Goal: Find specific page/section: Find specific page/section

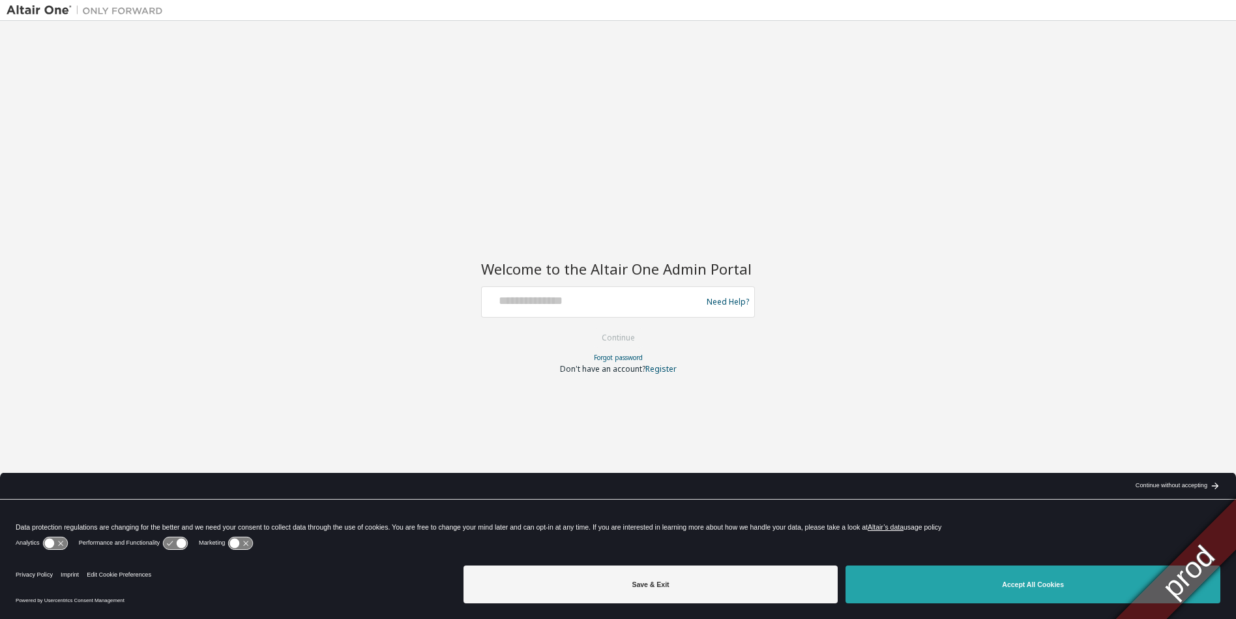
click at [1031, 592] on button "Accept All Cookies" at bounding box center [1032, 584] width 375 height 38
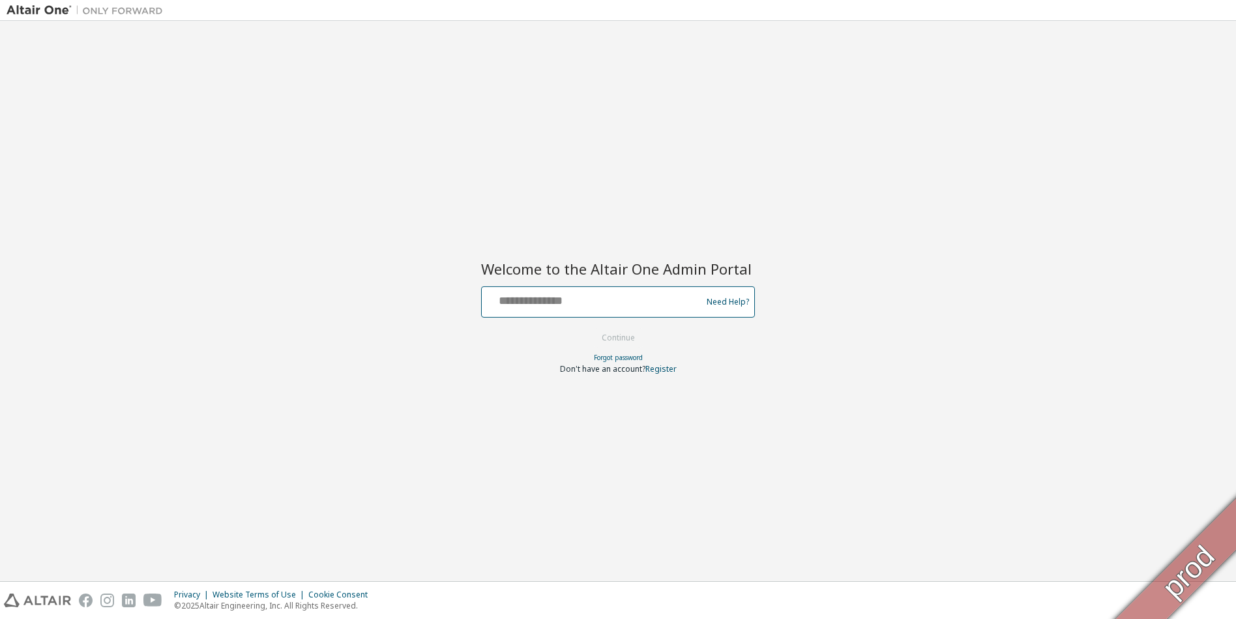
click at [661, 299] on input "text" at bounding box center [593, 298] width 213 height 19
type input "**********"
click at [588, 328] on button "Continue" at bounding box center [618, 338] width 61 height 20
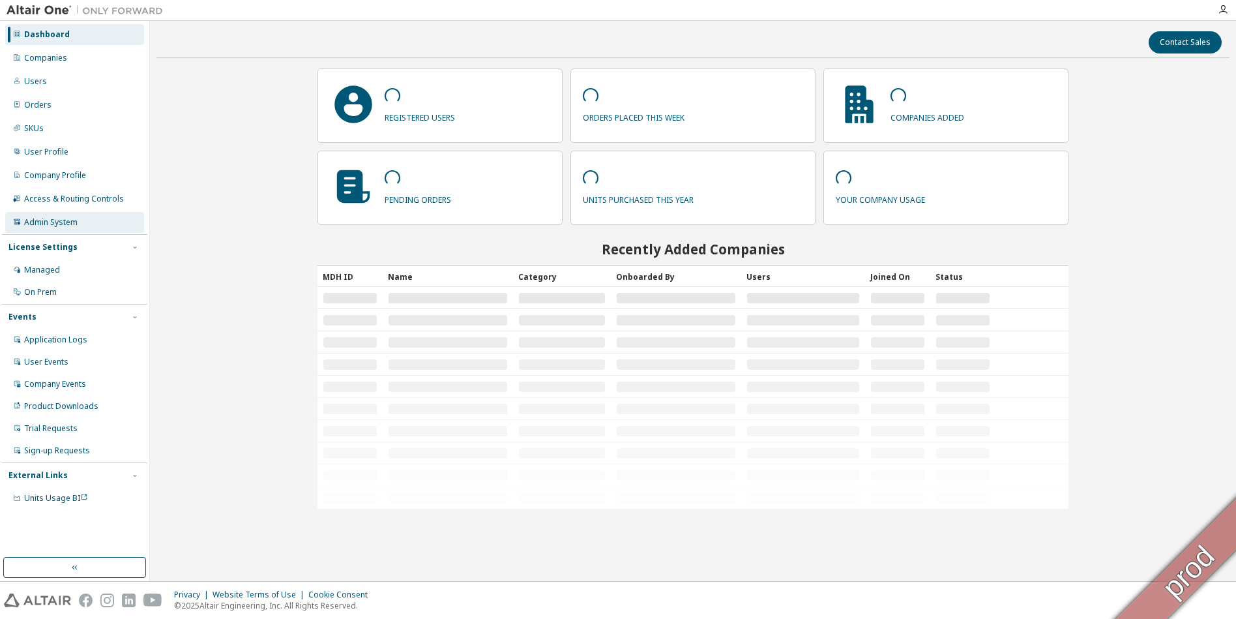
click at [55, 222] on div "Admin System" at bounding box center [50, 222] width 53 height 10
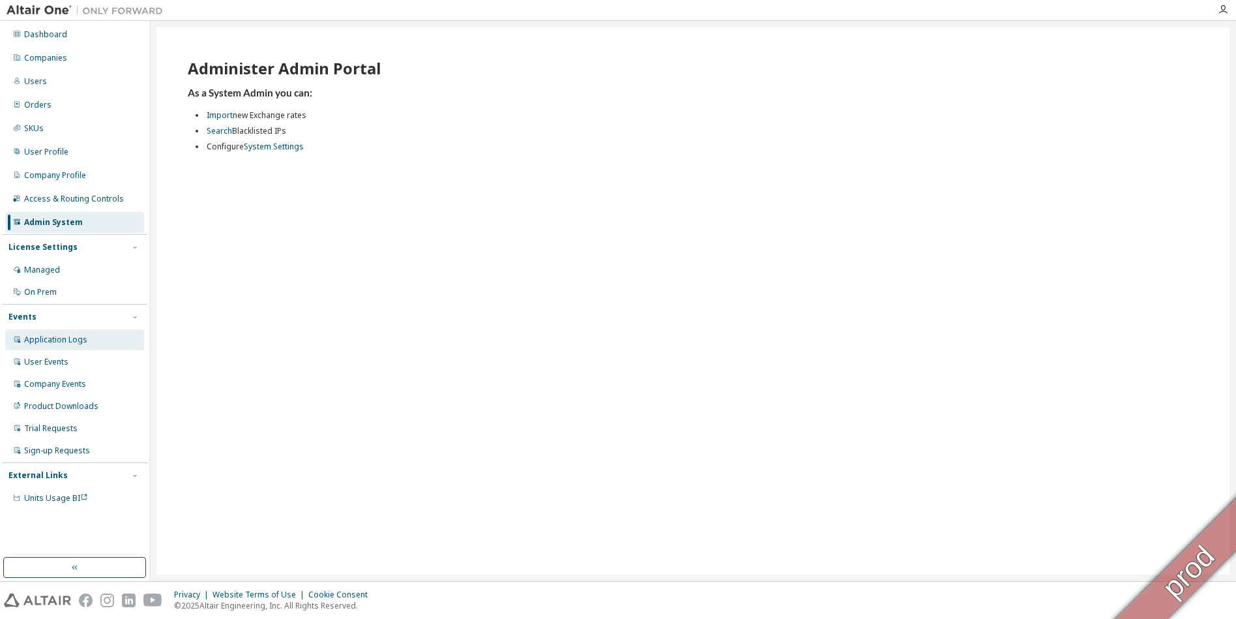
click at [63, 342] on div "Application Logs" at bounding box center [55, 339] width 63 height 10
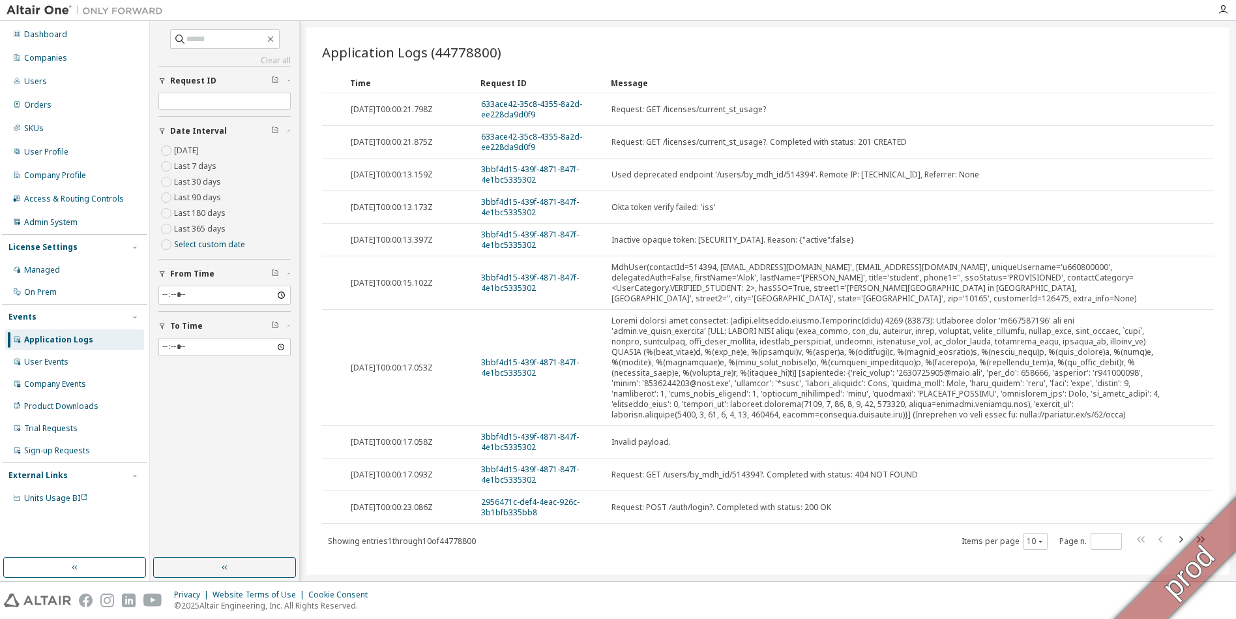
click at [368, 80] on div "Time" at bounding box center [410, 82] width 120 height 21
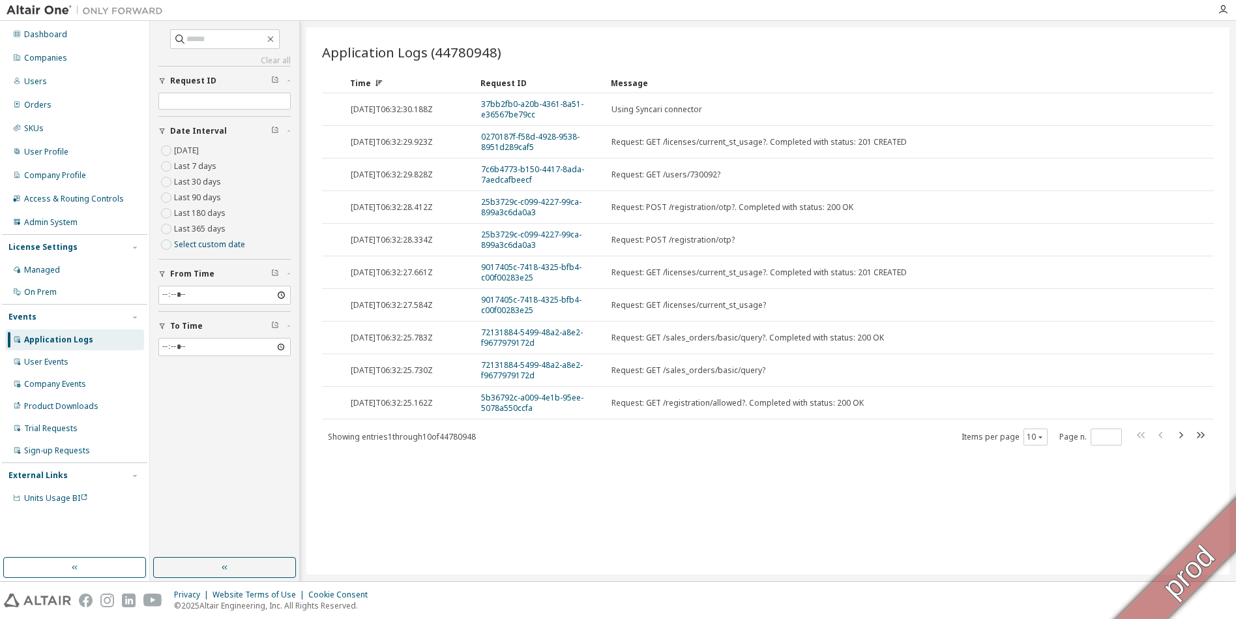
click at [377, 85] on icon at bounding box center [379, 83] width 8 height 8
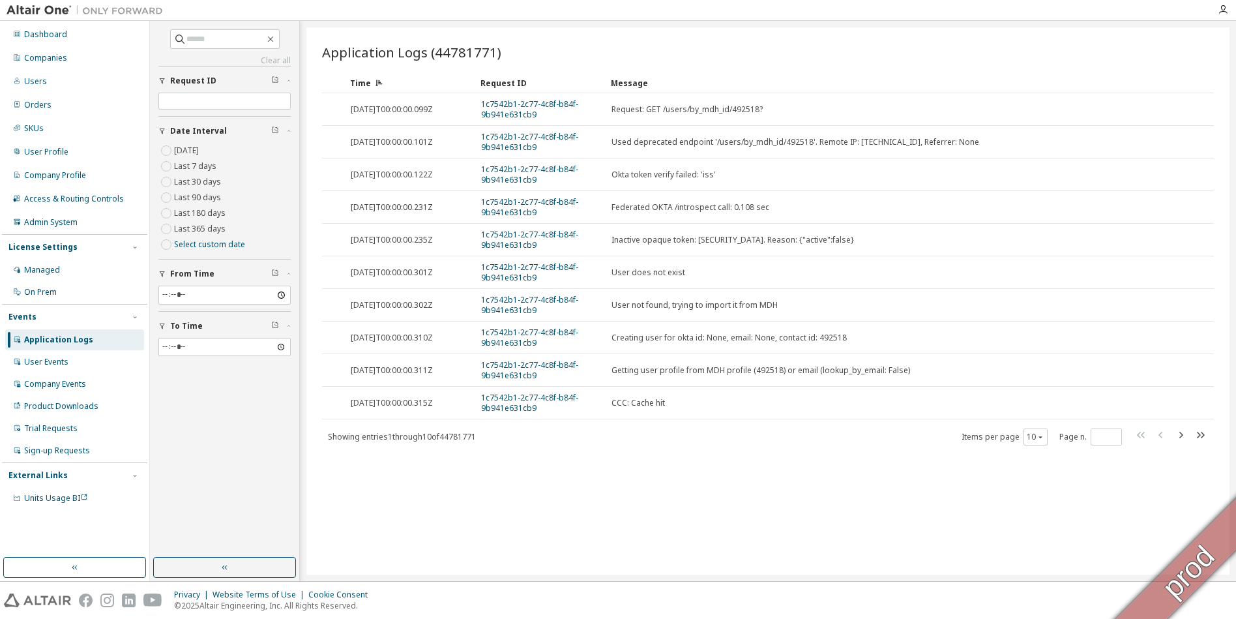
click at [378, 84] on icon at bounding box center [380, 83] width 4 height 1
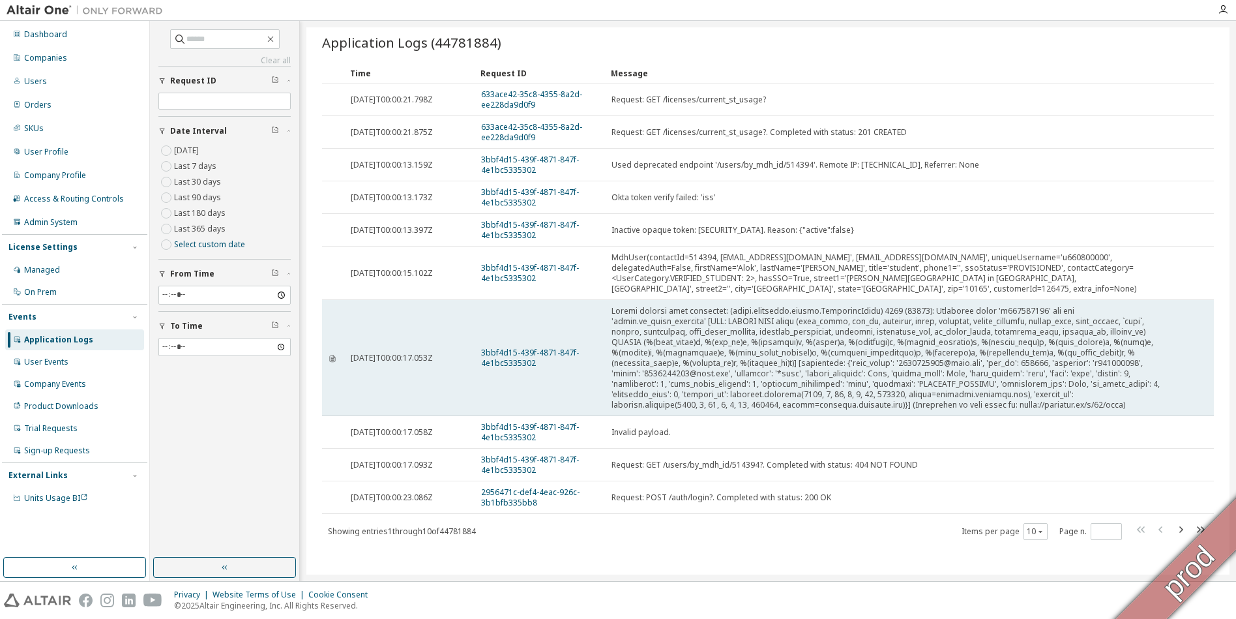
scroll to position [20, 0]
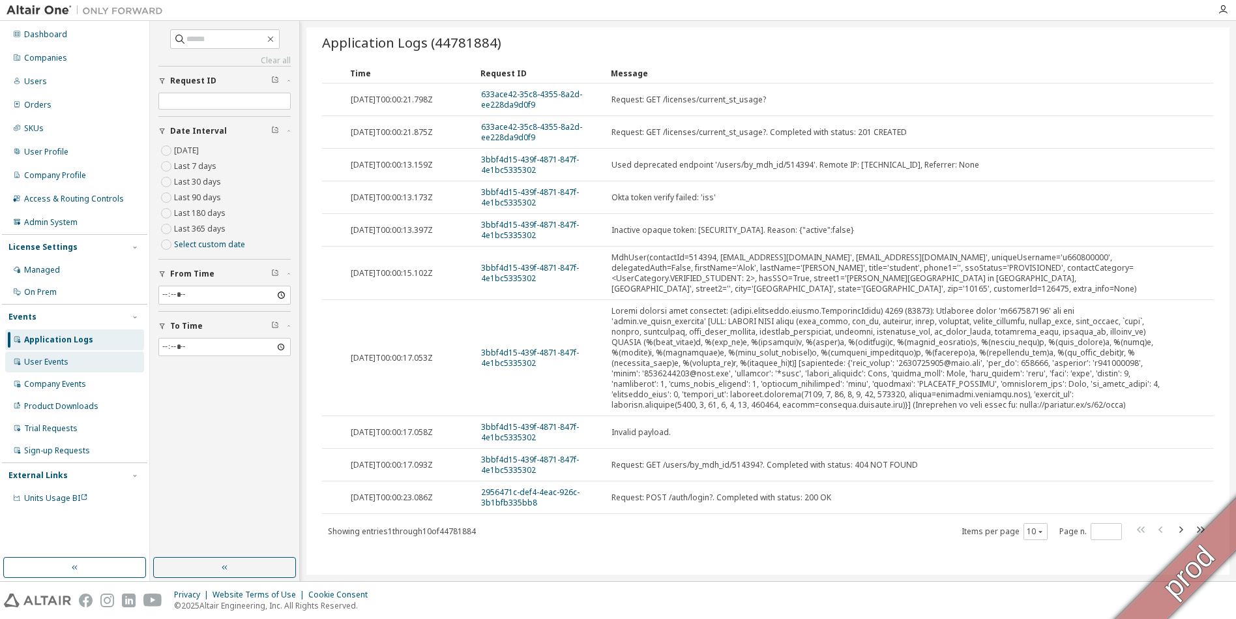
click at [44, 366] on div "User Events" at bounding box center [46, 362] width 44 height 10
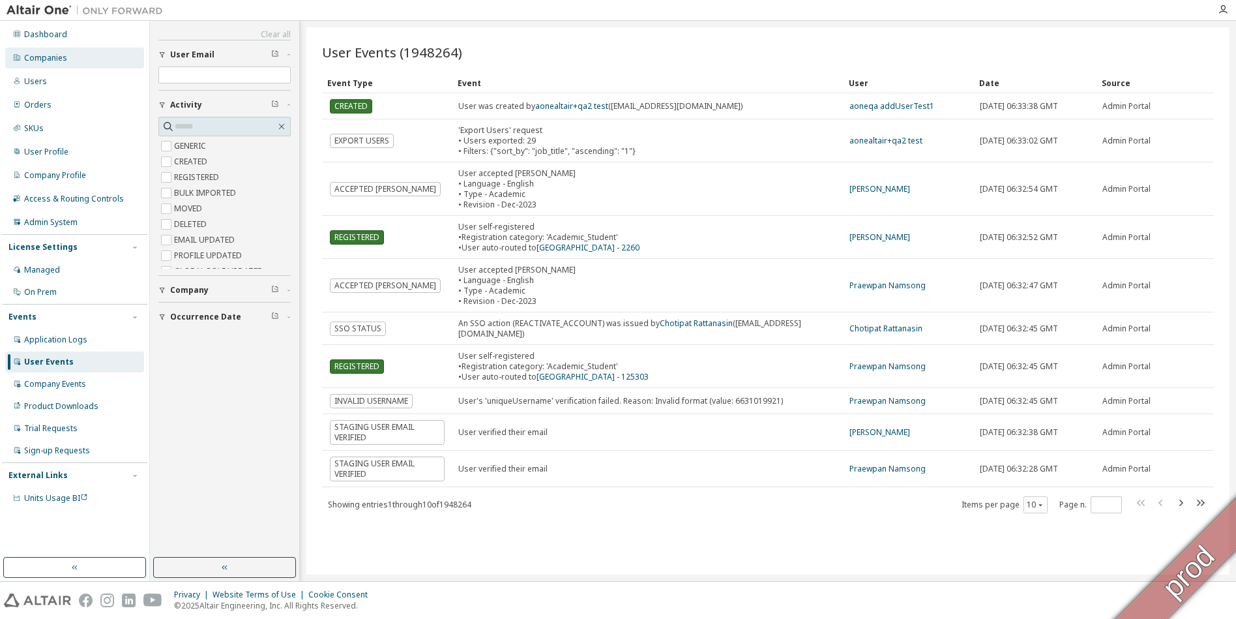
click at [55, 55] on div "Companies" at bounding box center [45, 58] width 43 height 10
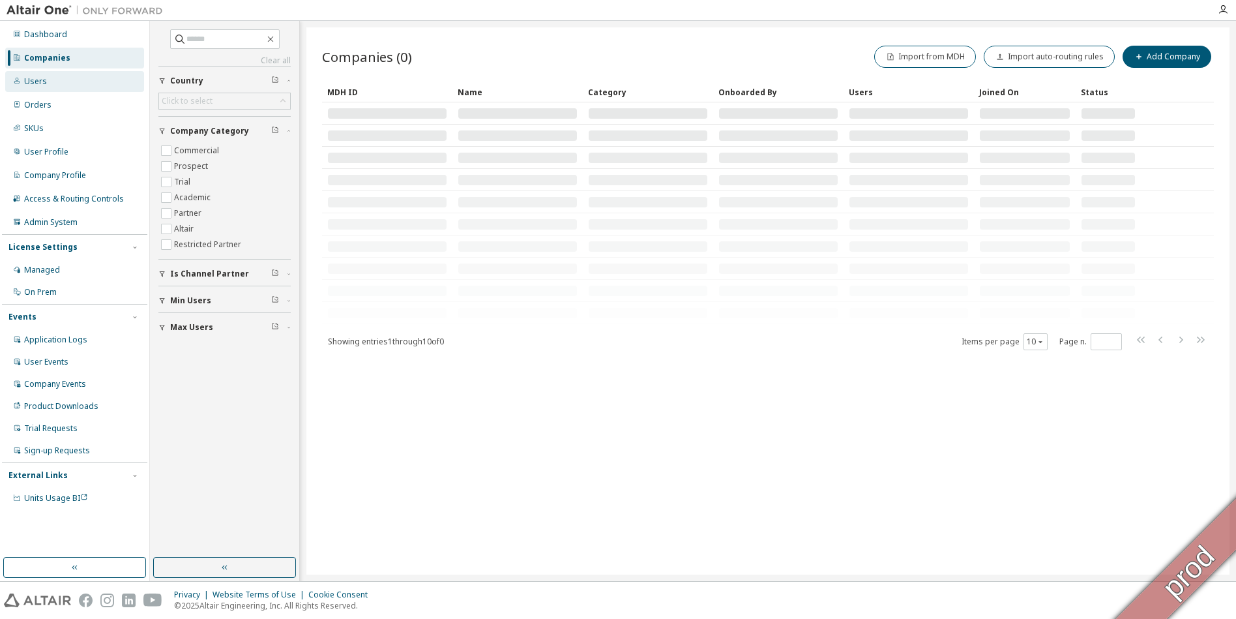
click at [40, 81] on div "Users" at bounding box center [35, 81] width 23 height 10
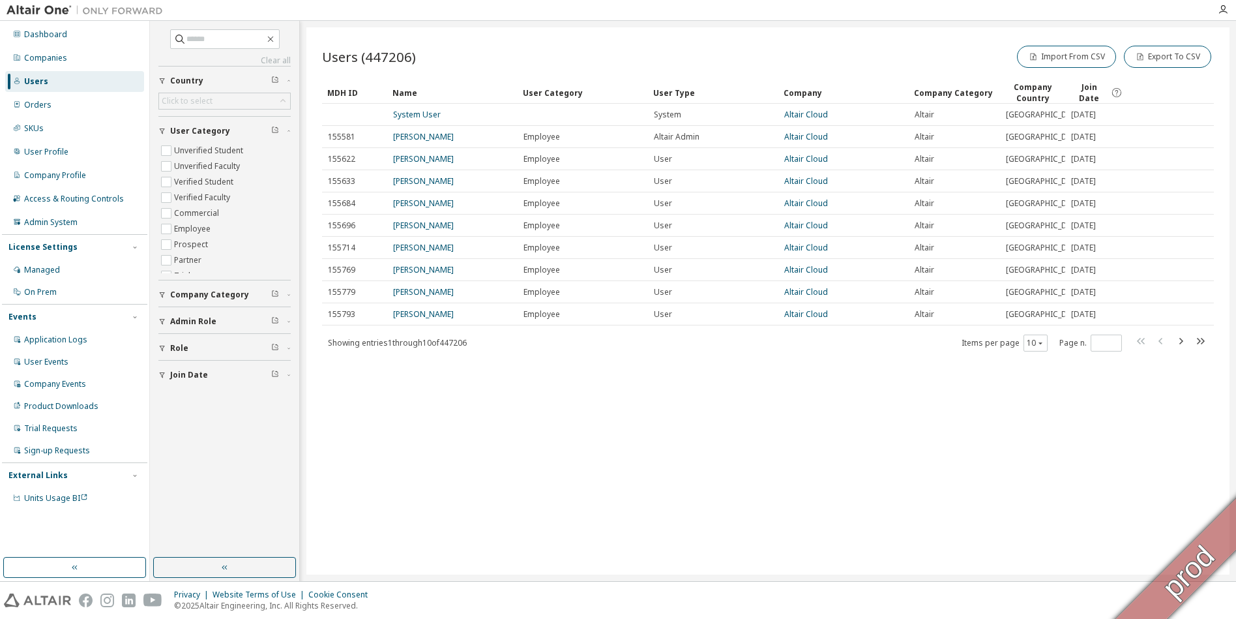
click at [1089, 93] on span "Join Date" at bounding box center [1088, 92] width 37 height 22
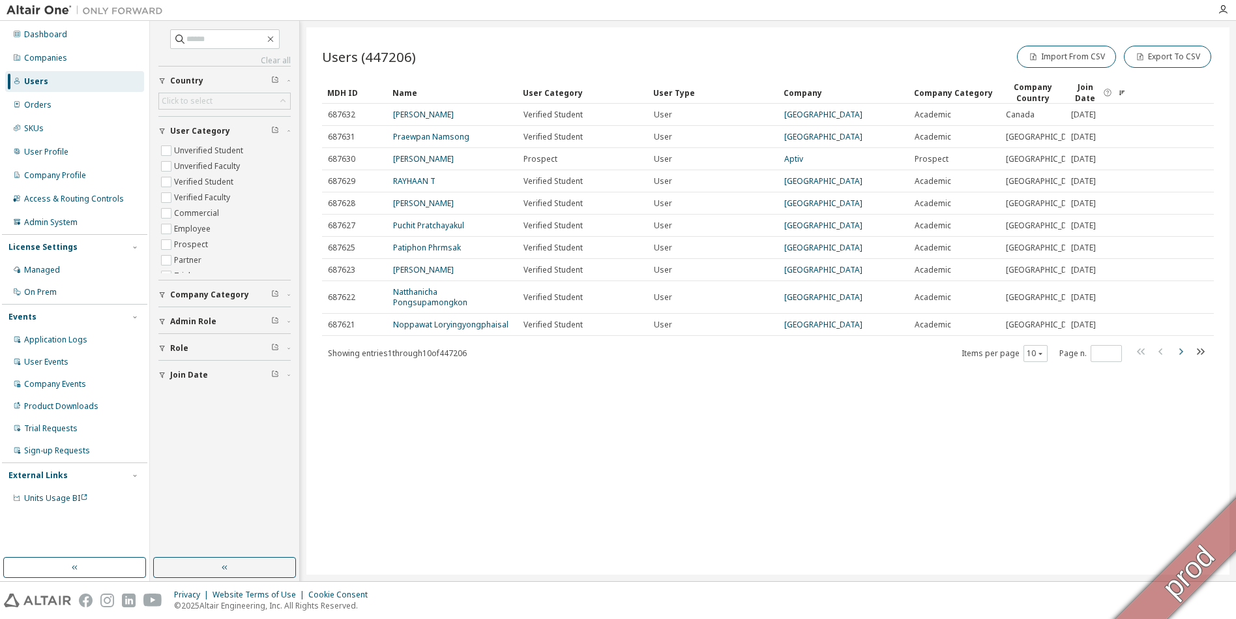
click at [1180, 355] on icon "button" at bounding box center [1181, 351] width 4 height 7
type input "*"
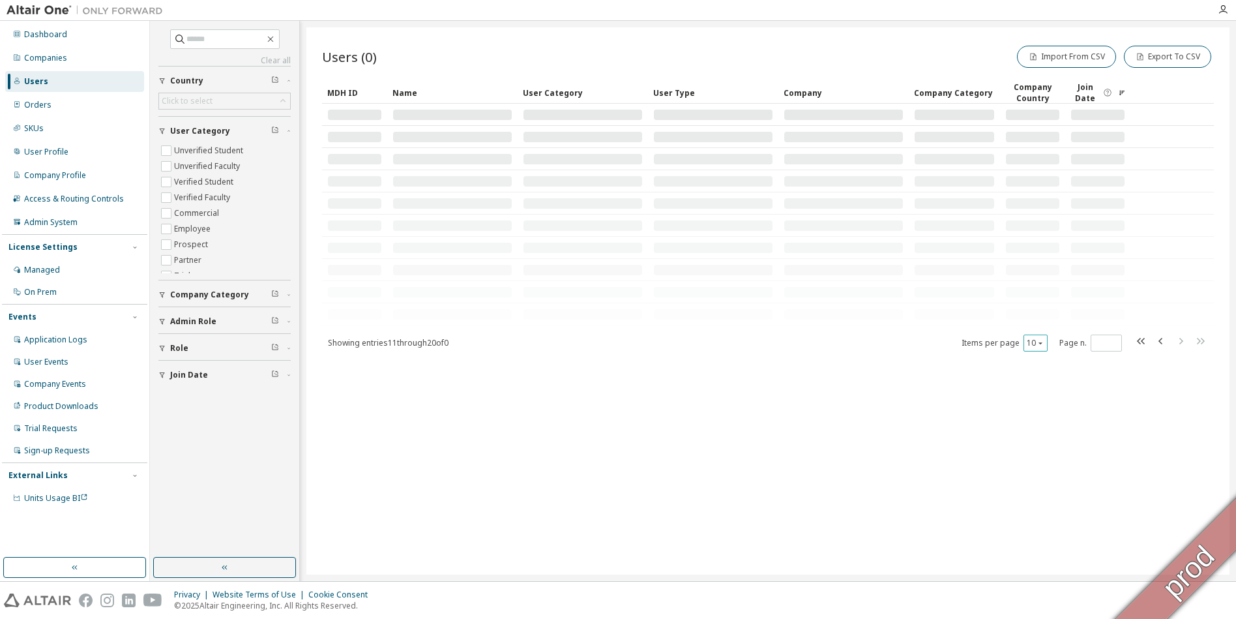
click at [1042, 347] on button "10" at bounding box center [1036, 343] width 18 height 10
click at [435, 473] on div "Users (0) Import From CSV Export To CSV Clear Load Save Save As Field Operator …" at bounding box center [767, 300] width 923 height 547
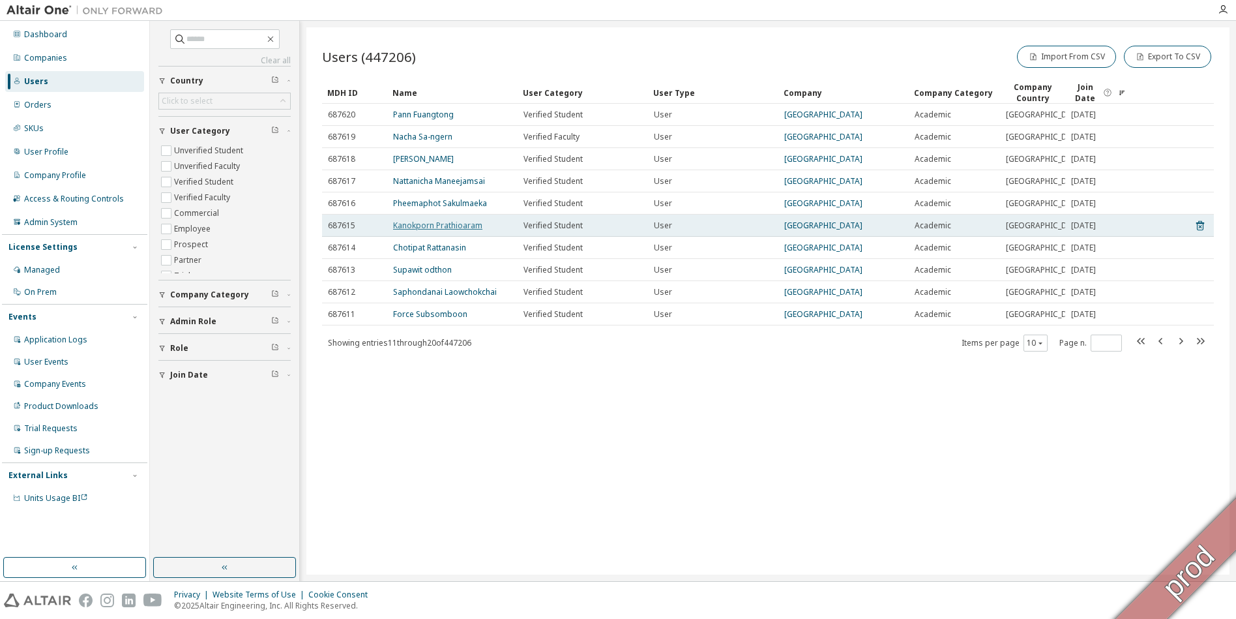
click at [463, 227] on link "Kanokporn Prathioaram" at bounding box center [437, 225] width 89 height 11
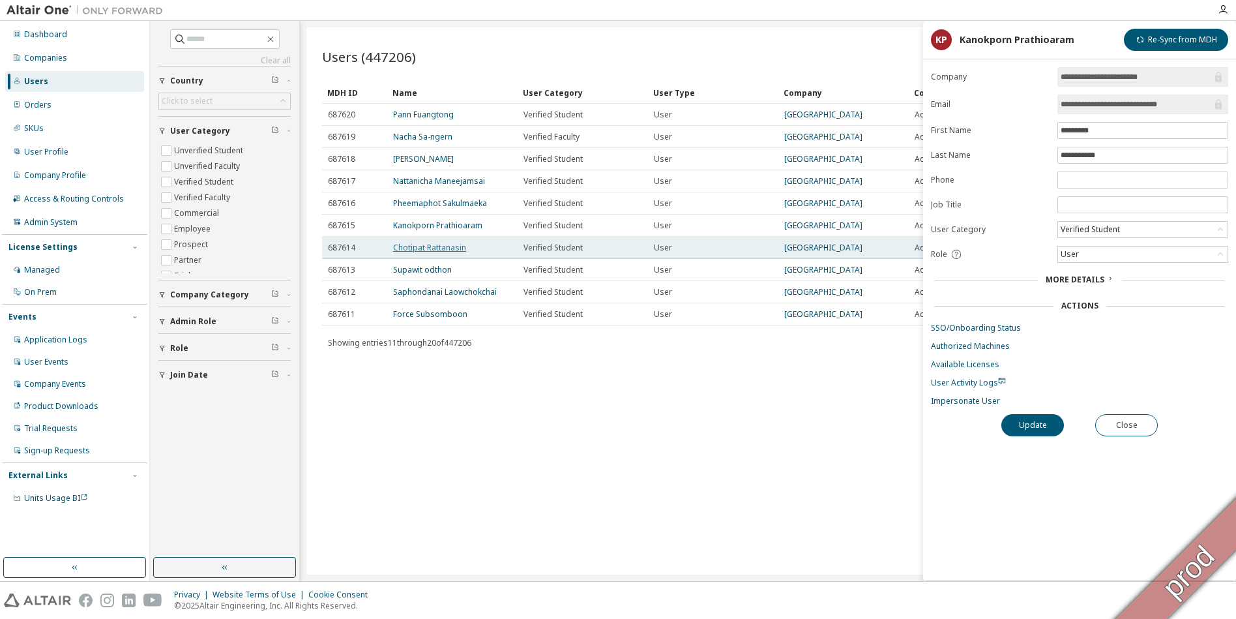
click at [463, 250] on link "Chotipat Rattanasin" at bounding box center [429, 247] width 73 height 11
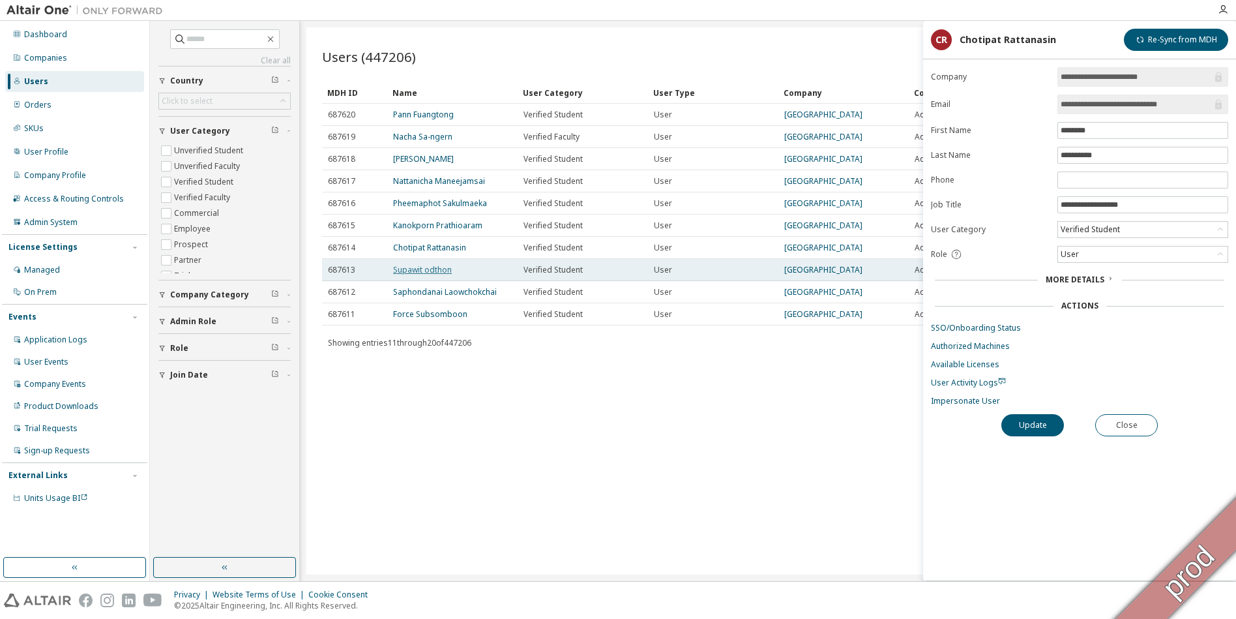
click at [443, 268] on link "Supawit odthon" at bounding box center [422, 269] width 59 height 11
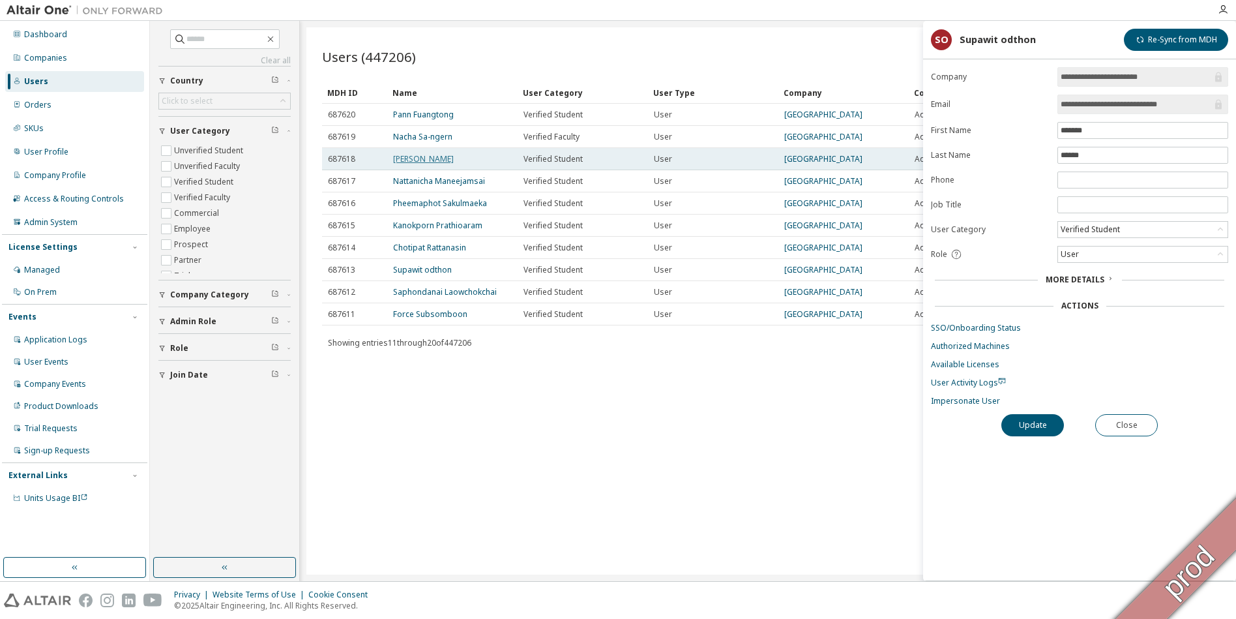
click at [454, 160] on link "Thanaphat Chaiwongsai" at bounding box center [423, 158] width 61 height 11
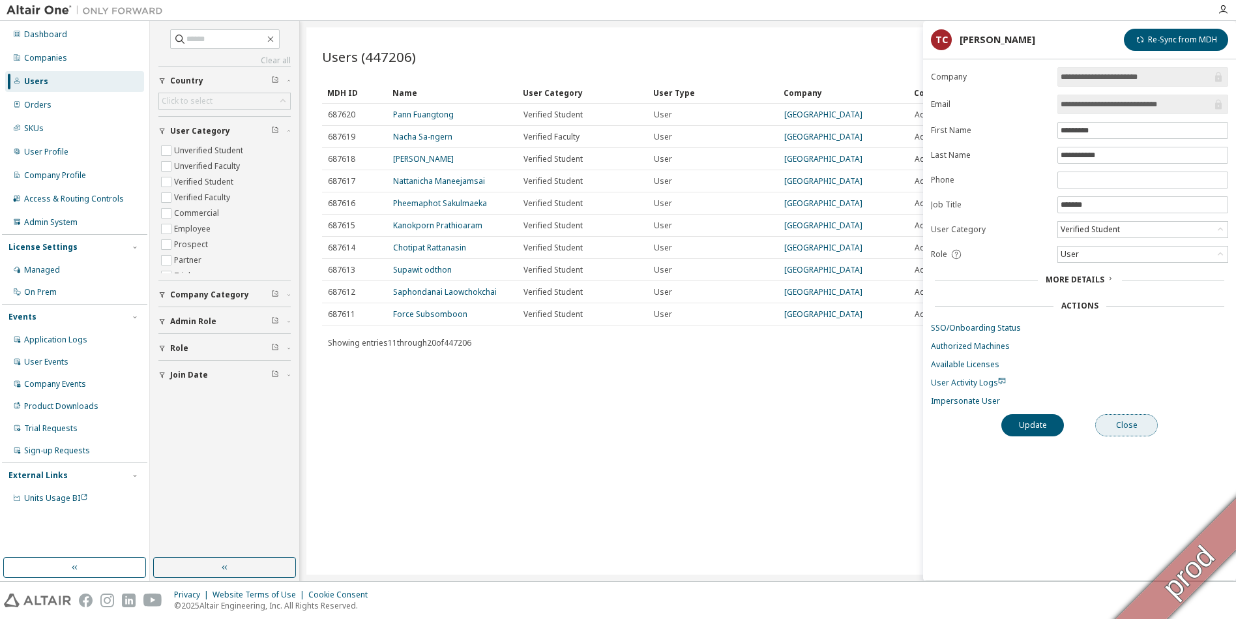
click at [1131, 427] on button "Close" at bounding box center [1126, 425] width 63 height 22
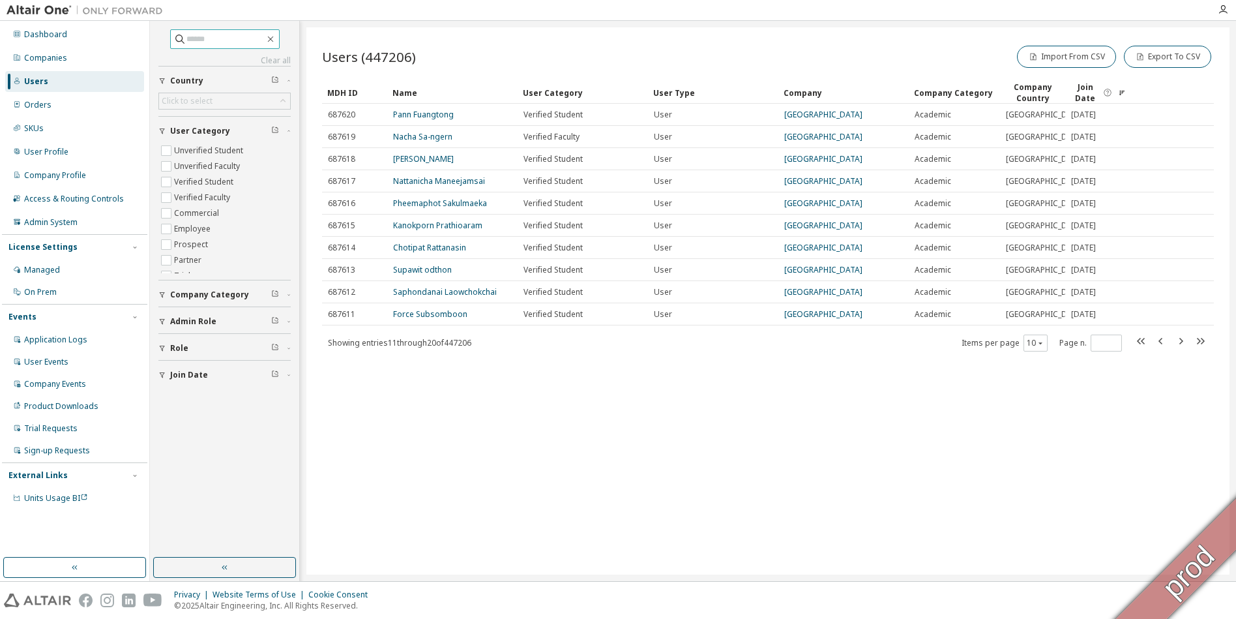
click at [219, 42] on input "text" at bounding box center [225, 39] width 78 height 13
type input "**********"
type input "*"
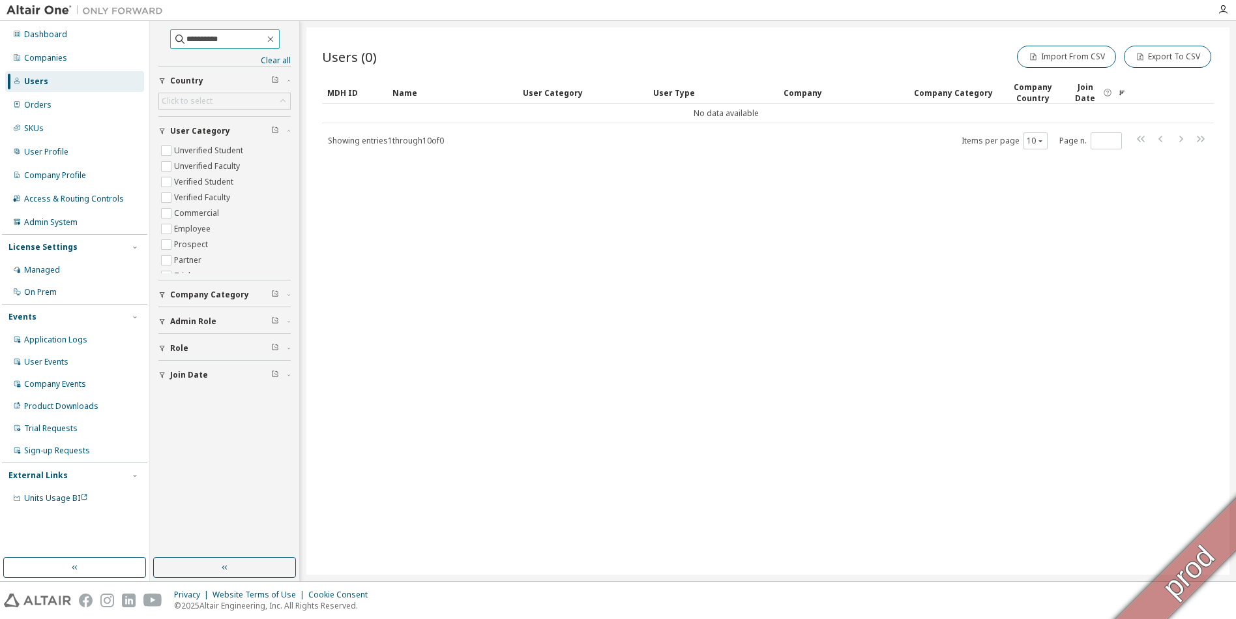
click at [237, 41] on input "**********" at bounding box center [225, 39] width 78 height 13
click at [237, 41] on input "***" at bounding box center [225, 39] width 78 height 13
type input "**"
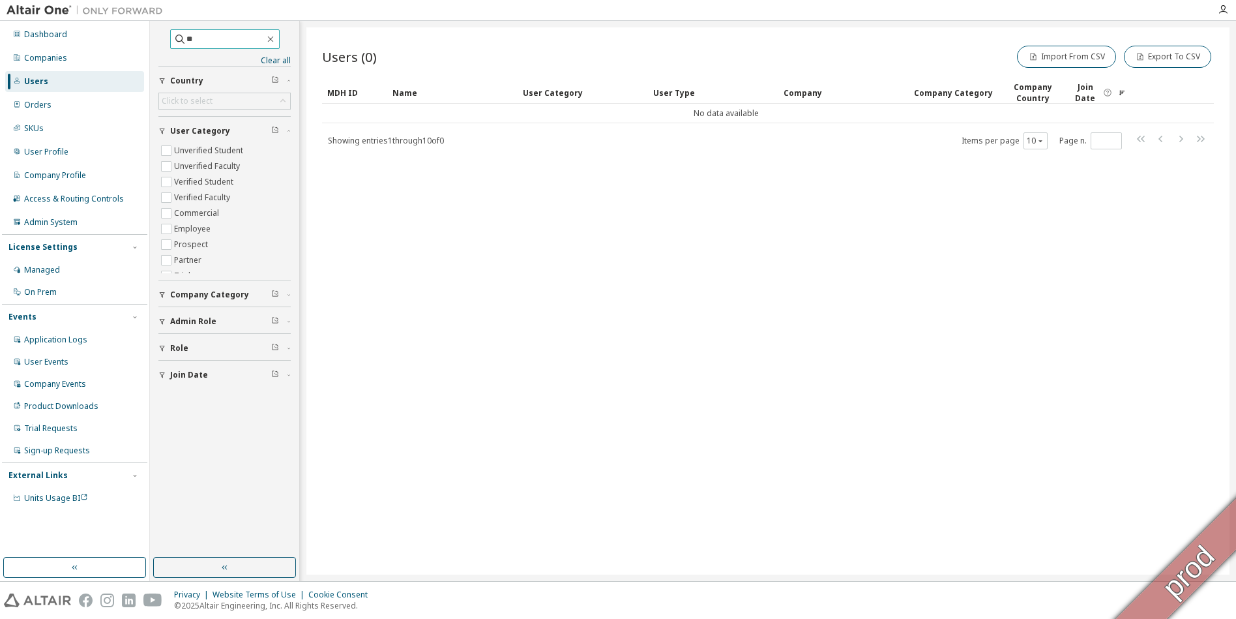
click at [237, 41] on input "**" at bounding box center [225, 39] width 78 height 13
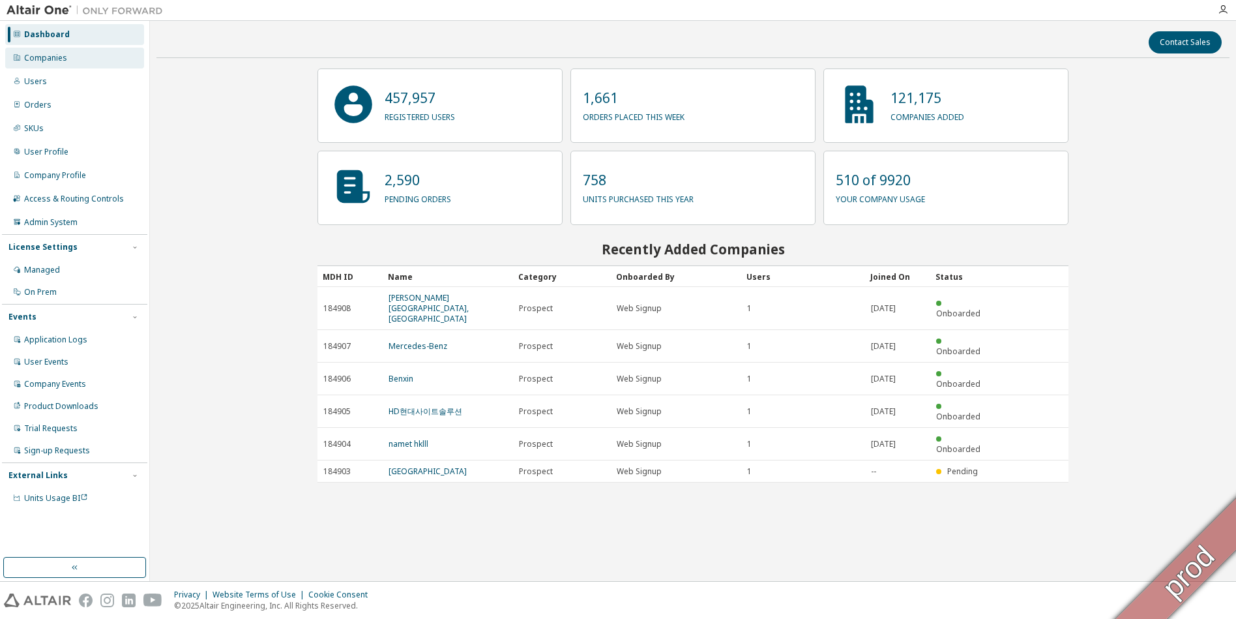
click at [50, 61] on div "Companies" at bounding box center [45, 58] width 43 height 10
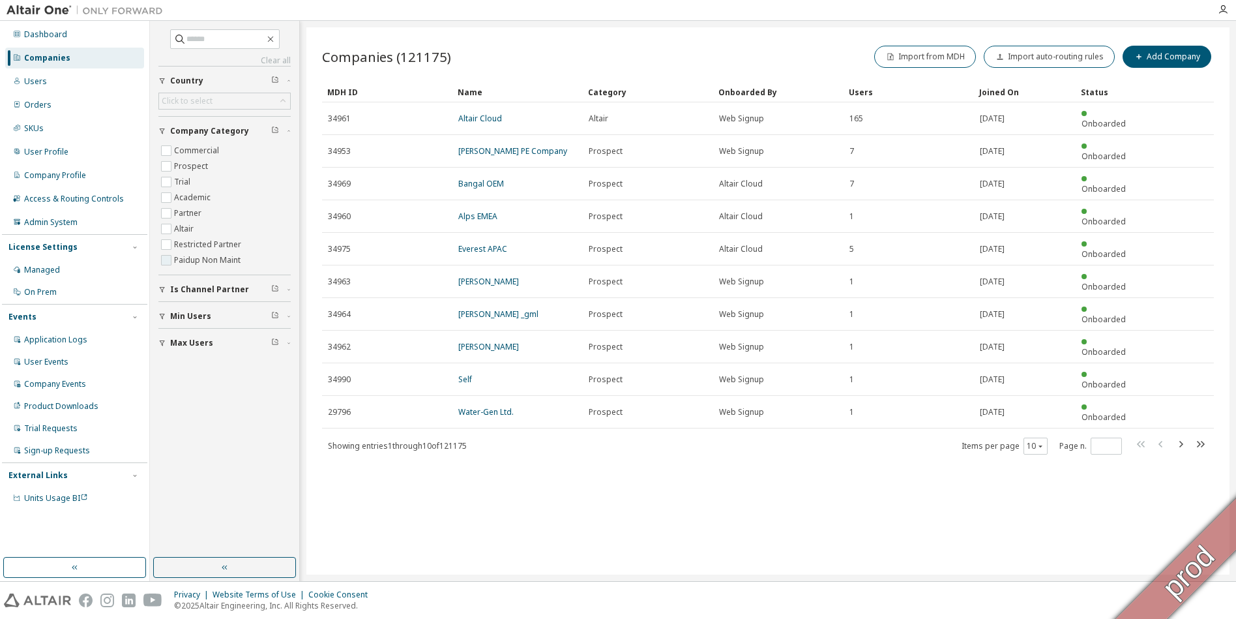
click at [203, 263] on label "Paidup Non Maint" at bounding box center [208, 260] width 69 height 16
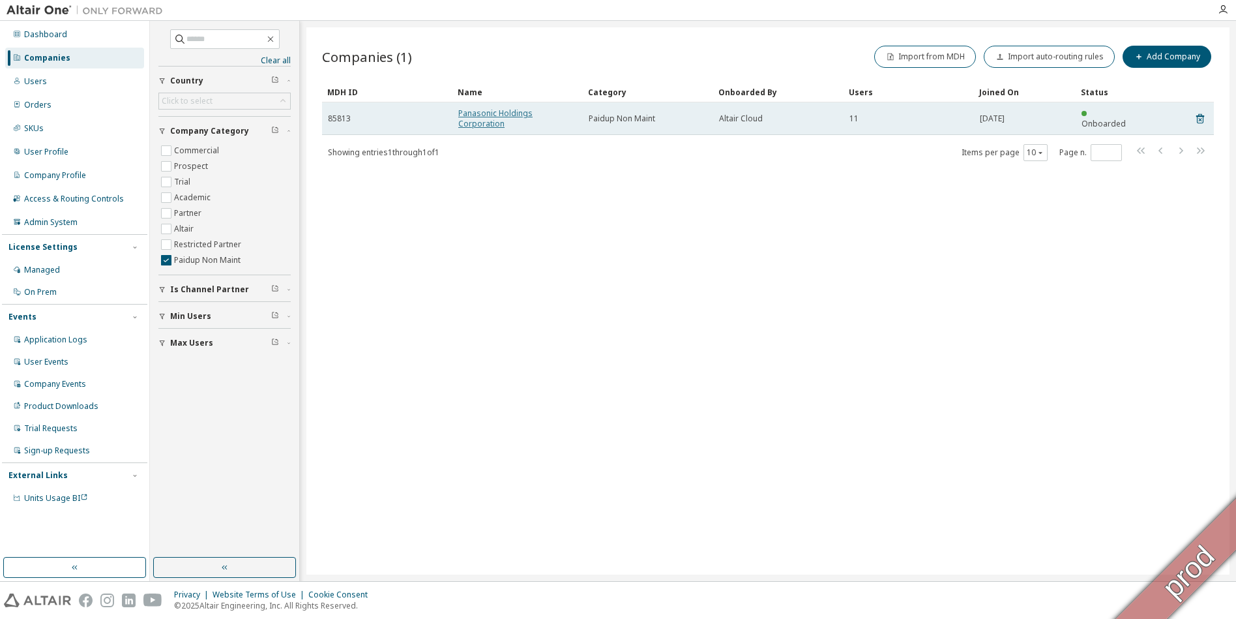
click at [532, 115] on link "Panasonic Holdings Corporation" at bounding box center [495, 119] width 74 height 22
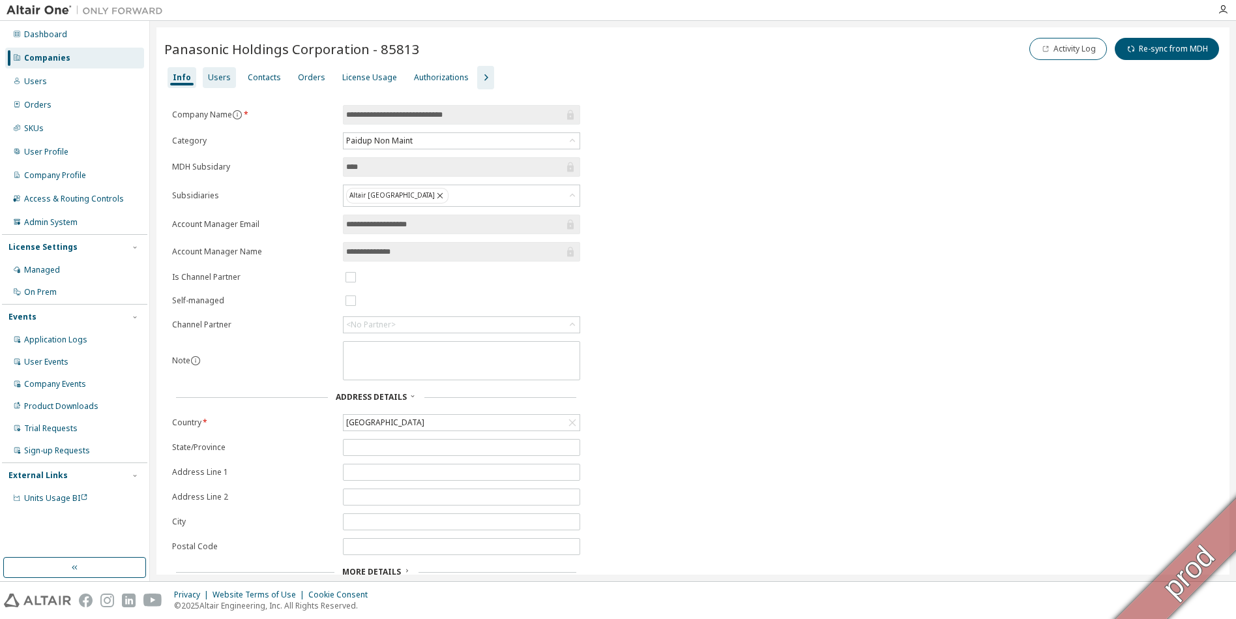
click at [218, 83] on div "Users" at bounding box center [219, 77] width 33 height 21
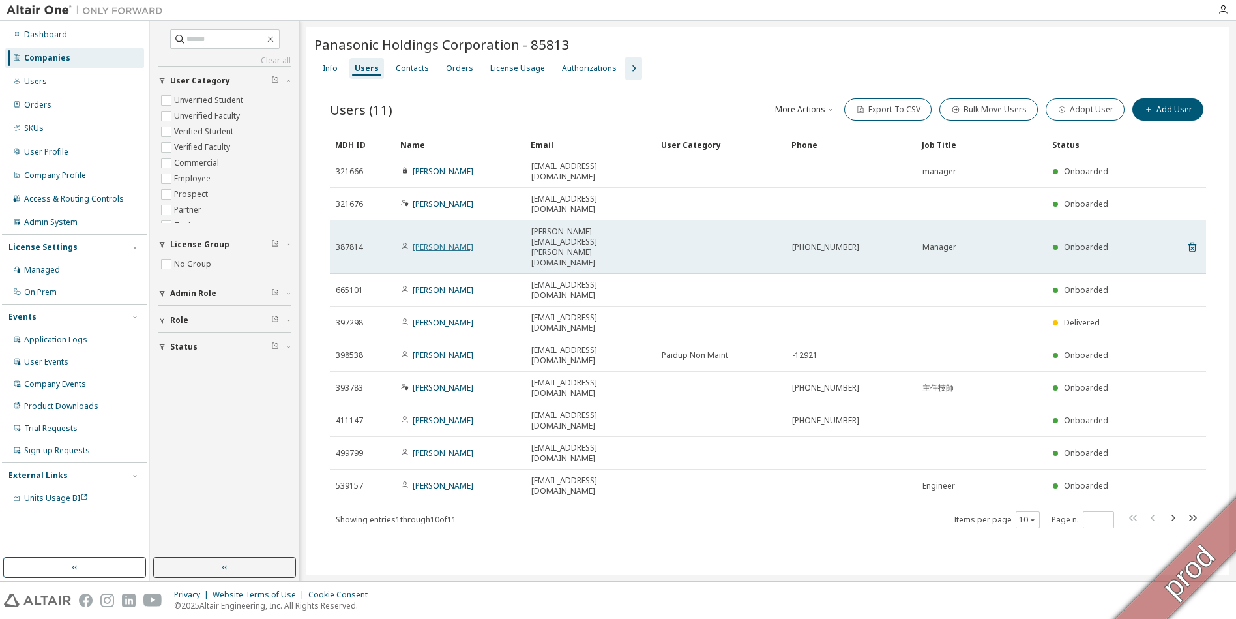
click at [428, 241] on link "[PERSON_NAME]" at bounding box center [443, 246] width 61 height 11
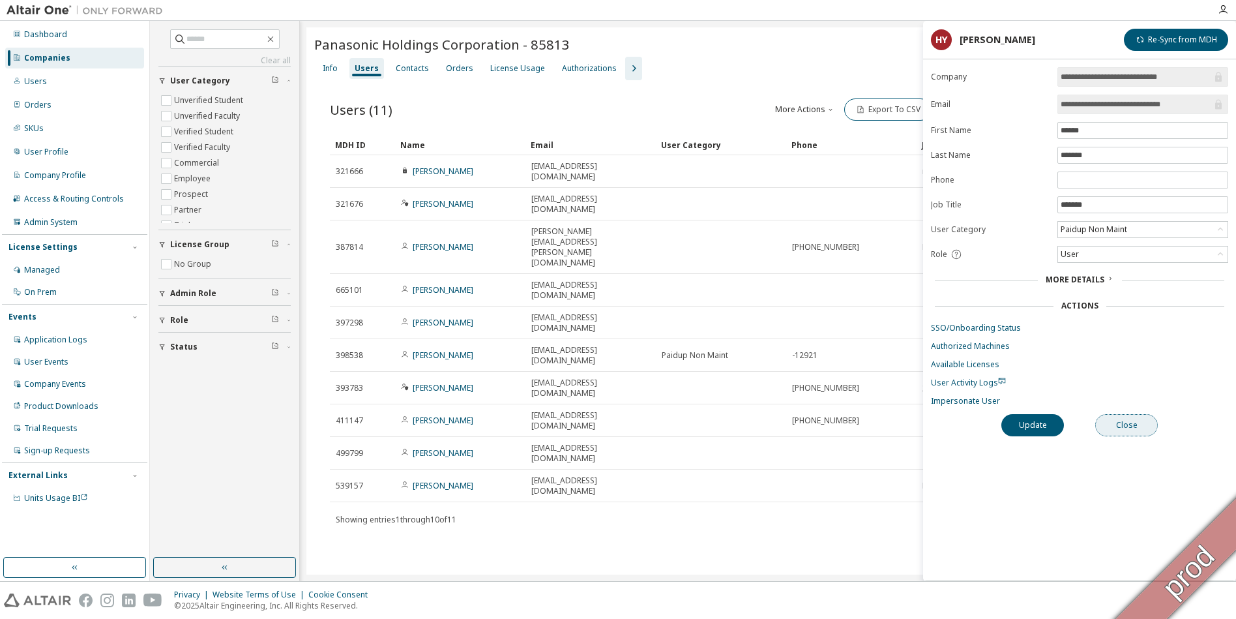
click at [1139, 428] on button "Close" at bounding box center [1126, 425] width 63 height 22
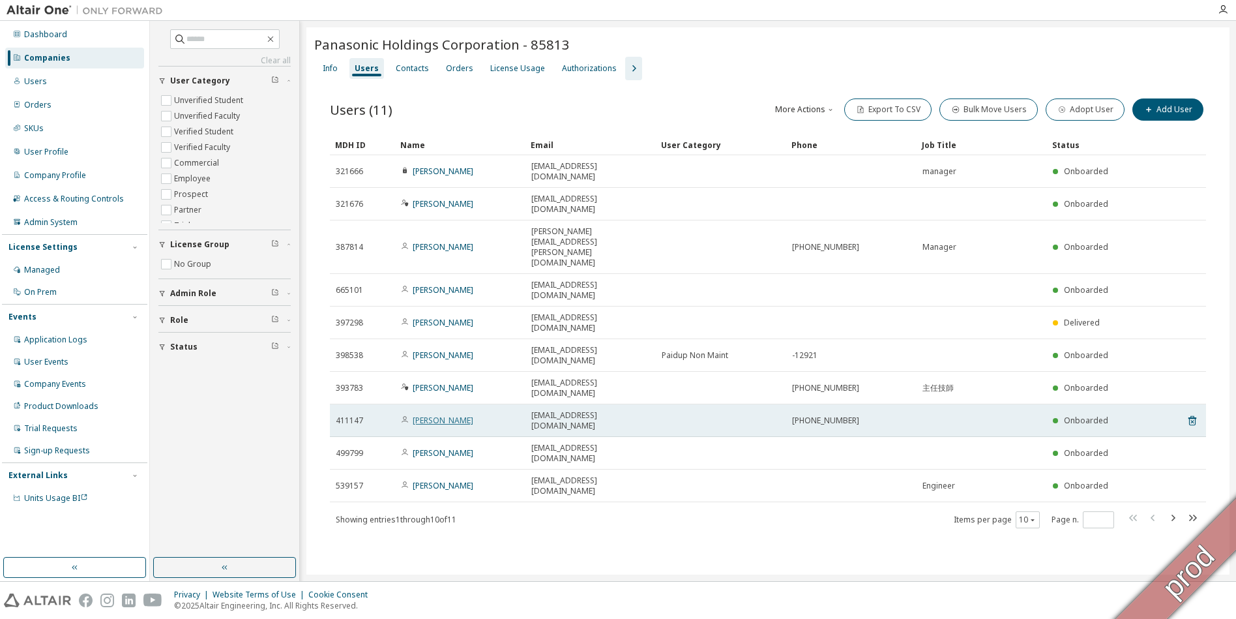
click at [445, 415] on link "[PERSON_NAME]" at bounding box center [443, 420] width 61 height 11
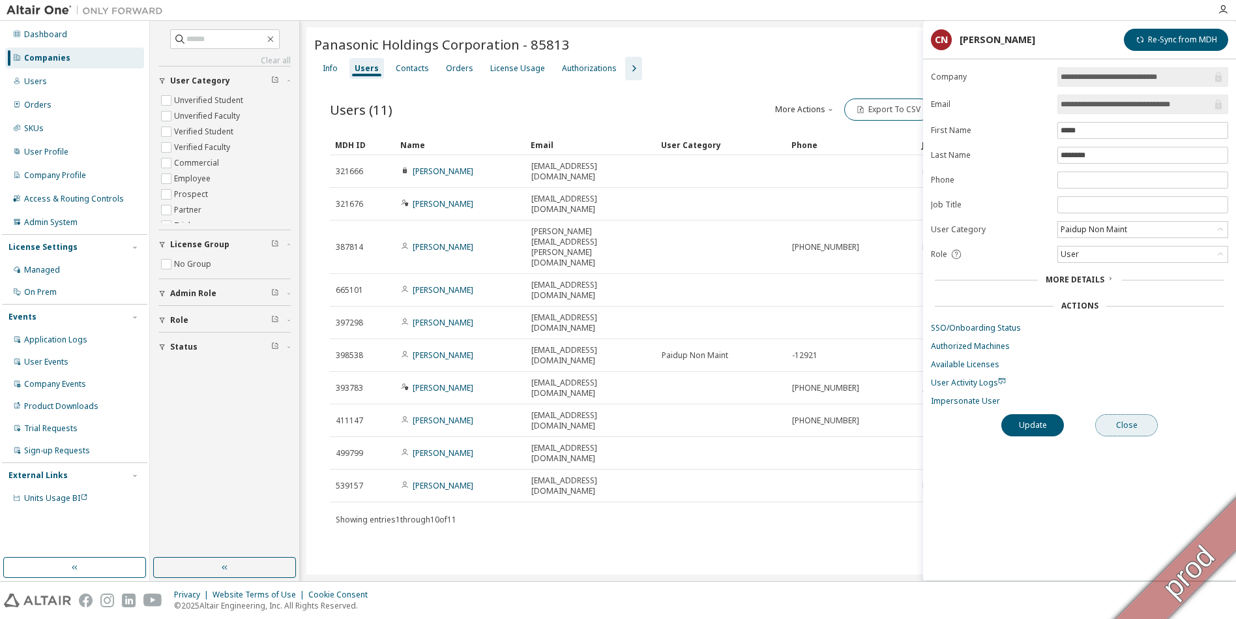
click at [1120, 426] on button "Close" at bounding box center [1126, 425] width 63 height 22
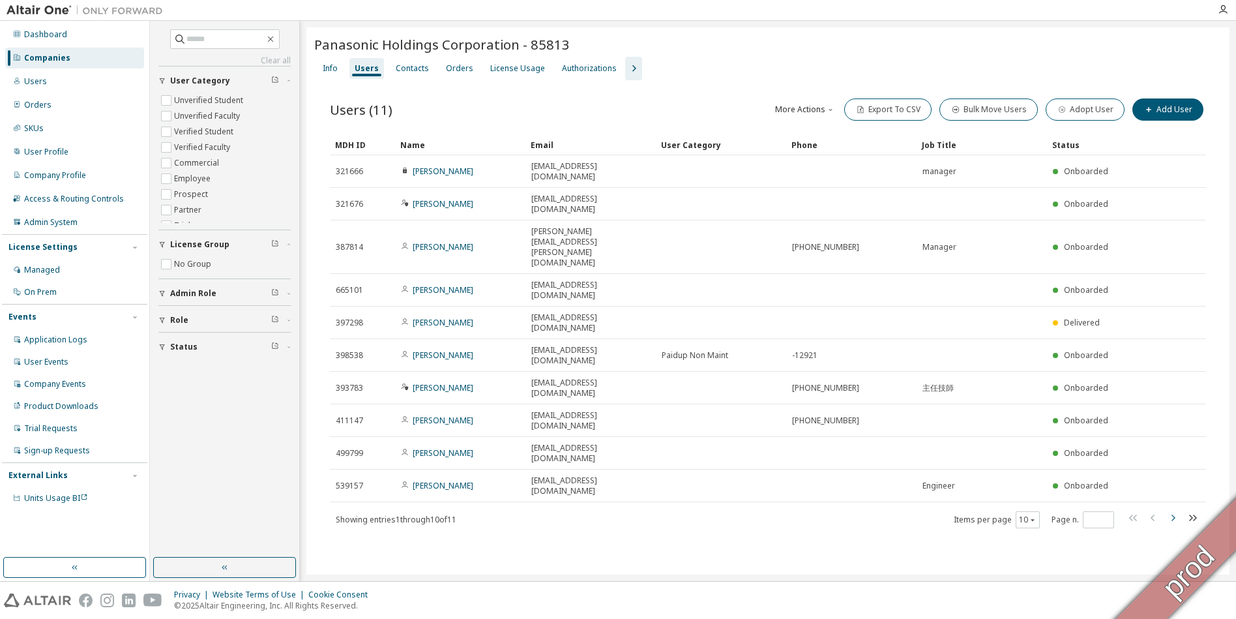
click at [1173, 514] on icon "button" at bounding box center [1173, 517] width 4 height 7
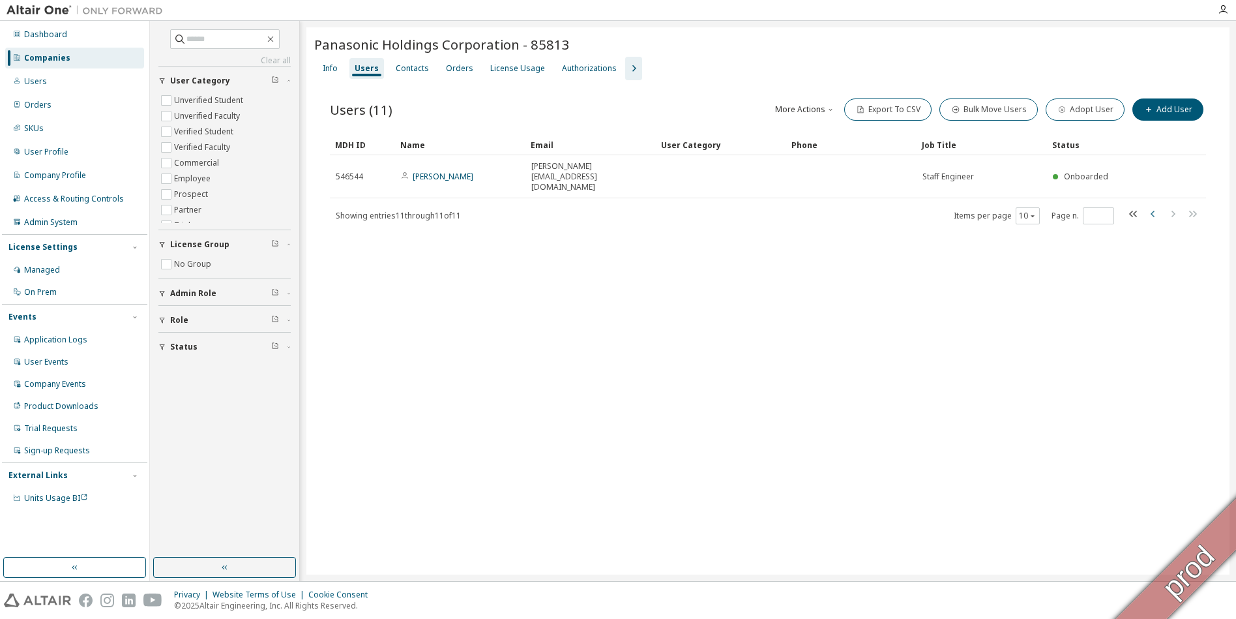
click at [1154, 206] on icon "button" at bounding box center [1153, 214] width 16 height 16
type input "*"
